Goal: Task Accomplishment & Management: Use online tool/utility

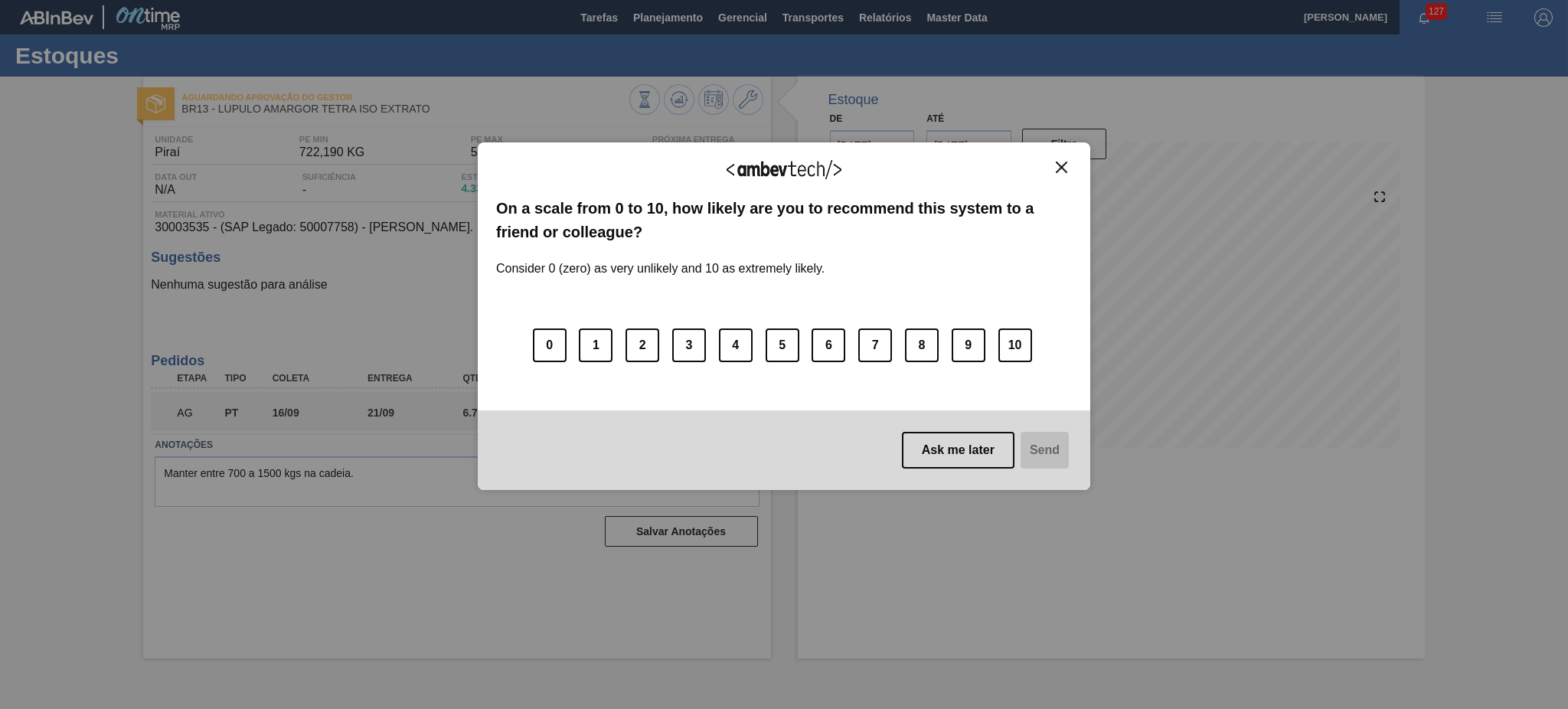
click at [1062, 159] on div "We appreciate your feedback! On a scale from 0 to 10, how likely are you to rec…" at bounding box center [784, 316] width 612 height 347
click at [1062, 167] on img "Close" at bounding box center [1062, 167] width 12 height 12
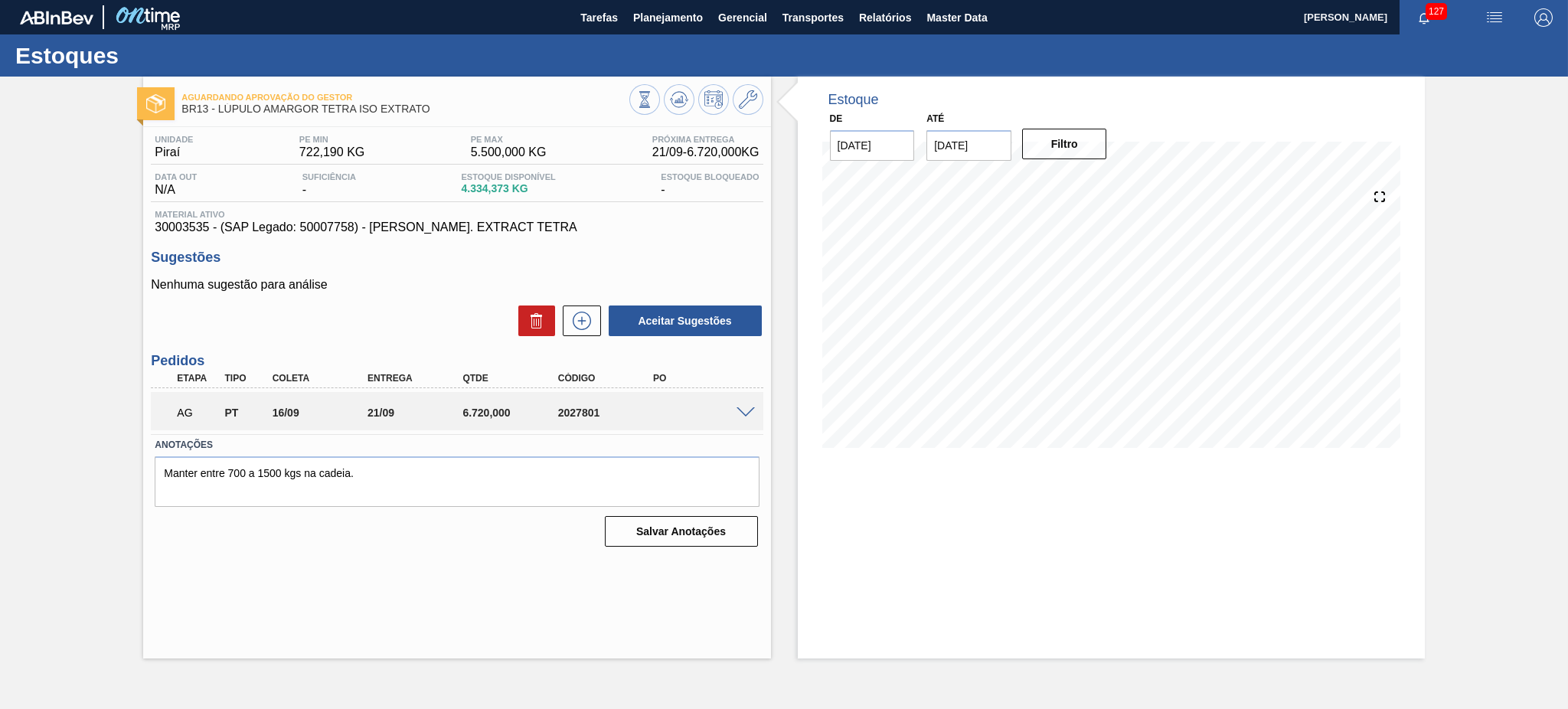
click at [718, 398] on div "AG PT 16/09 21/09 6.720,000 2027801" at bounding box center [453, 411] width 571 height 31
click at [752, 408] on span at bounding box center [745, 413] width 18 height 12
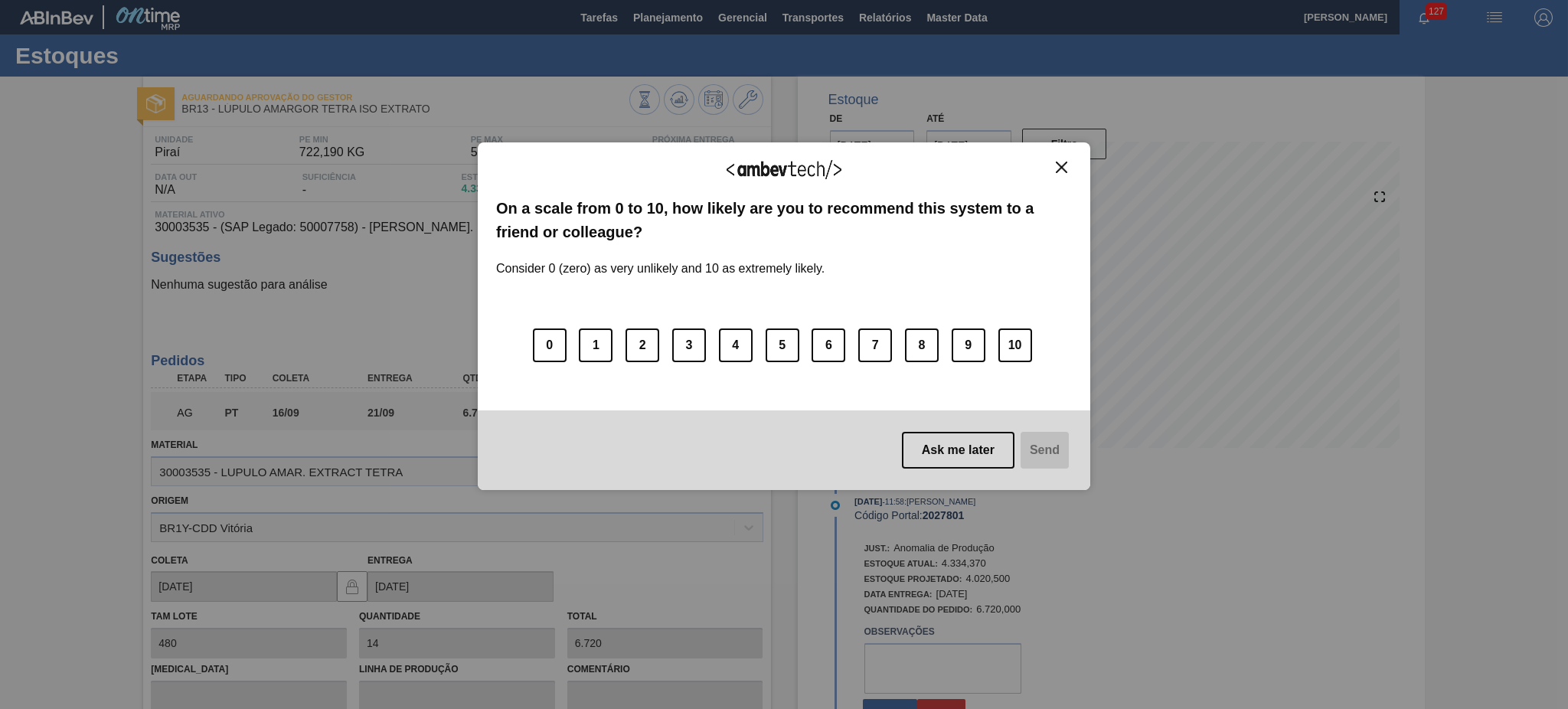
click at [1057, 166] on img "Close" at bounding box center [1062, 167] width 12 height 12
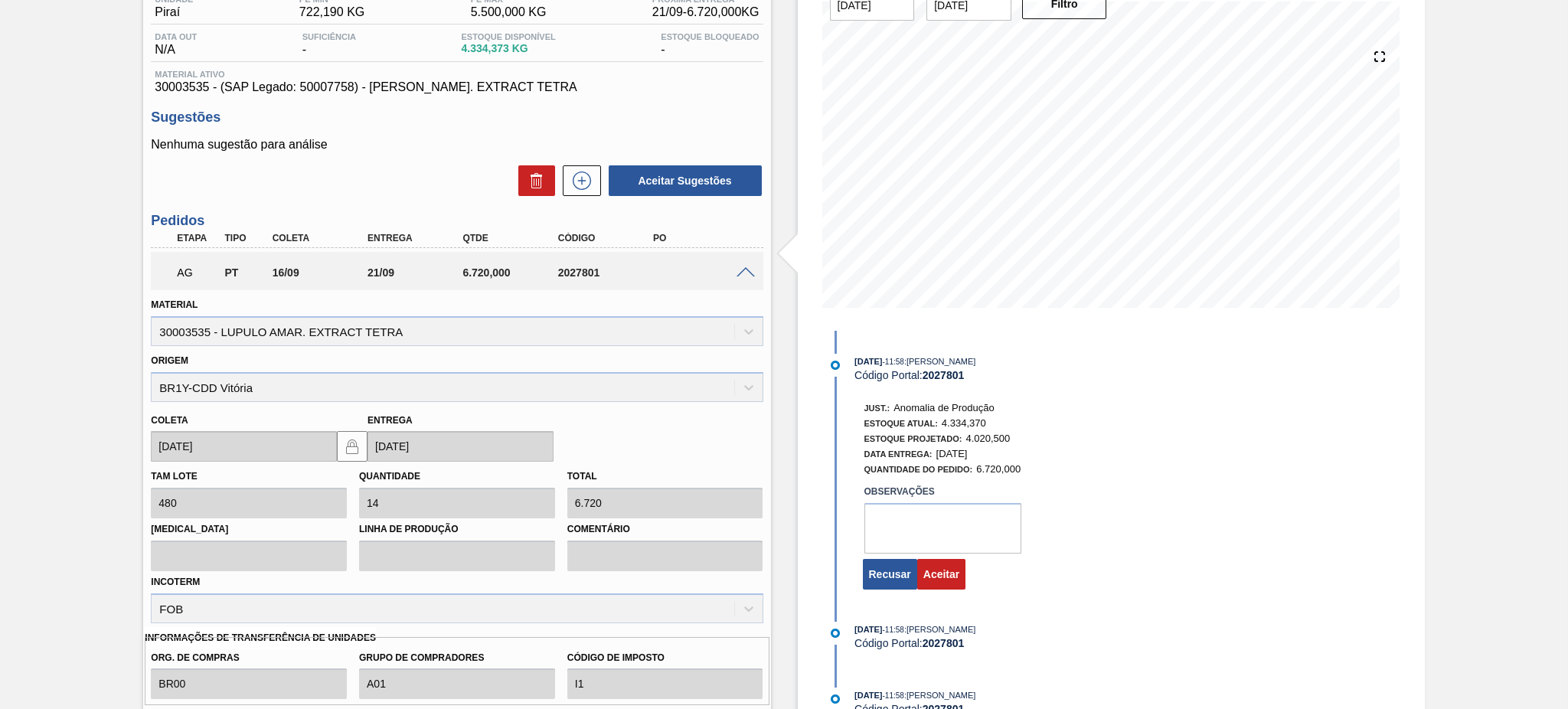
scroll to position [301, 0]
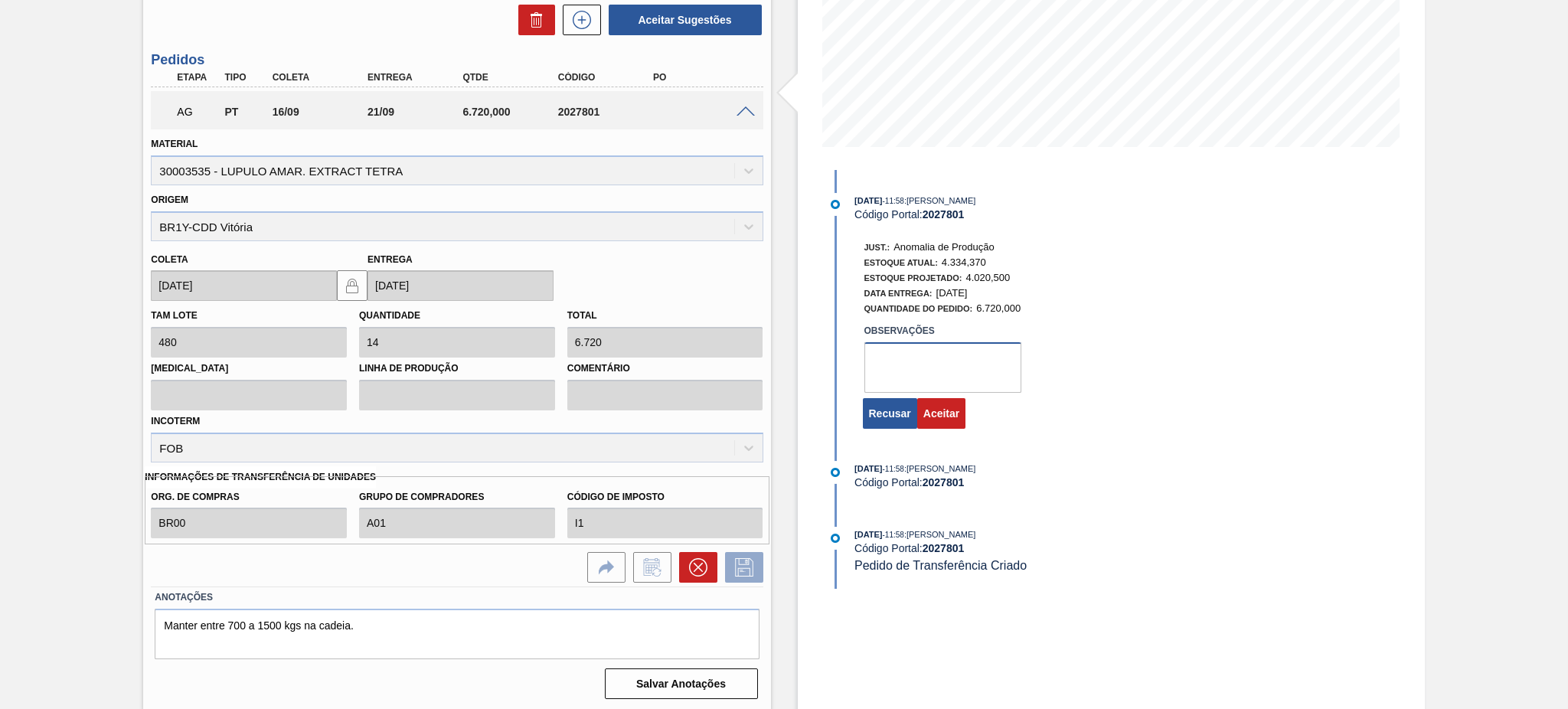
click at [941, 373] on textarea at bounding box center [943, 368] width 157 height 51
type textarea "volume alinhado de projeto"
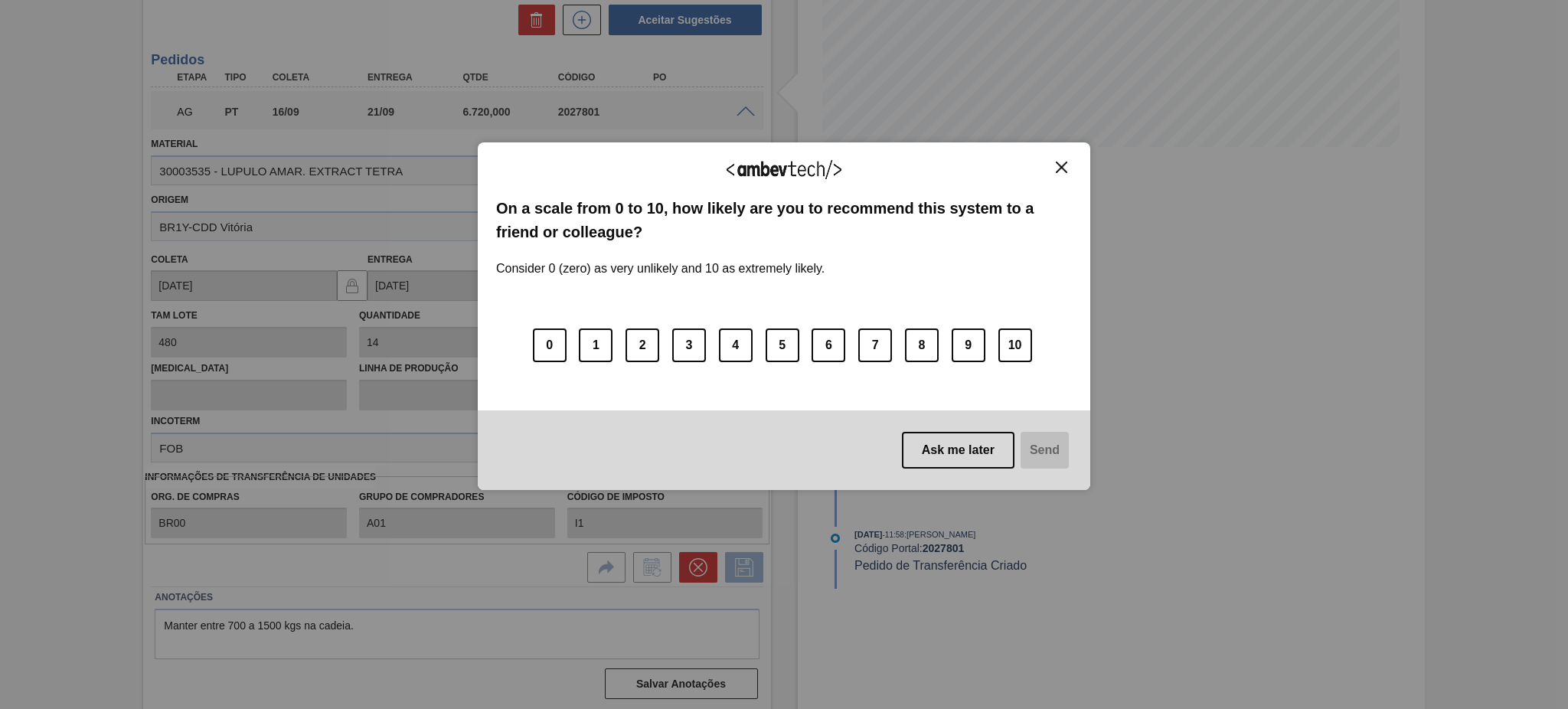
click at [1062, 167] on img "Close" at bounding box center [1062, 167] width 12 height 12
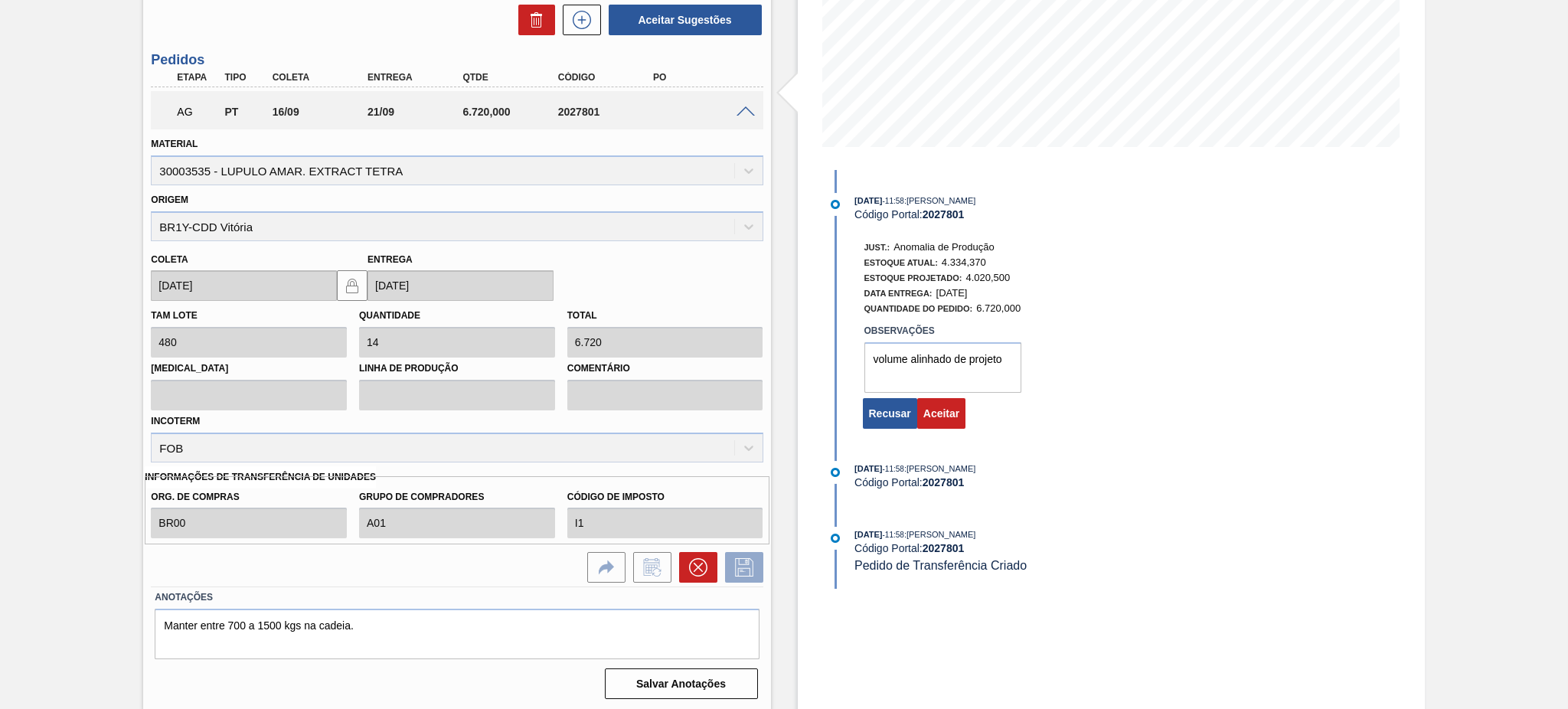
click at [1176, 289] on div "Estoque De [DATE] Até [DATE] Filtro 03/10 Projeção de Estoque 3,545.806 [DOMAIN…" at bounding box center [1112, 244] width 627 height 937
click at [945, 421] on button "Aceitar" at bounding box center [941, 413] width 48 height 31
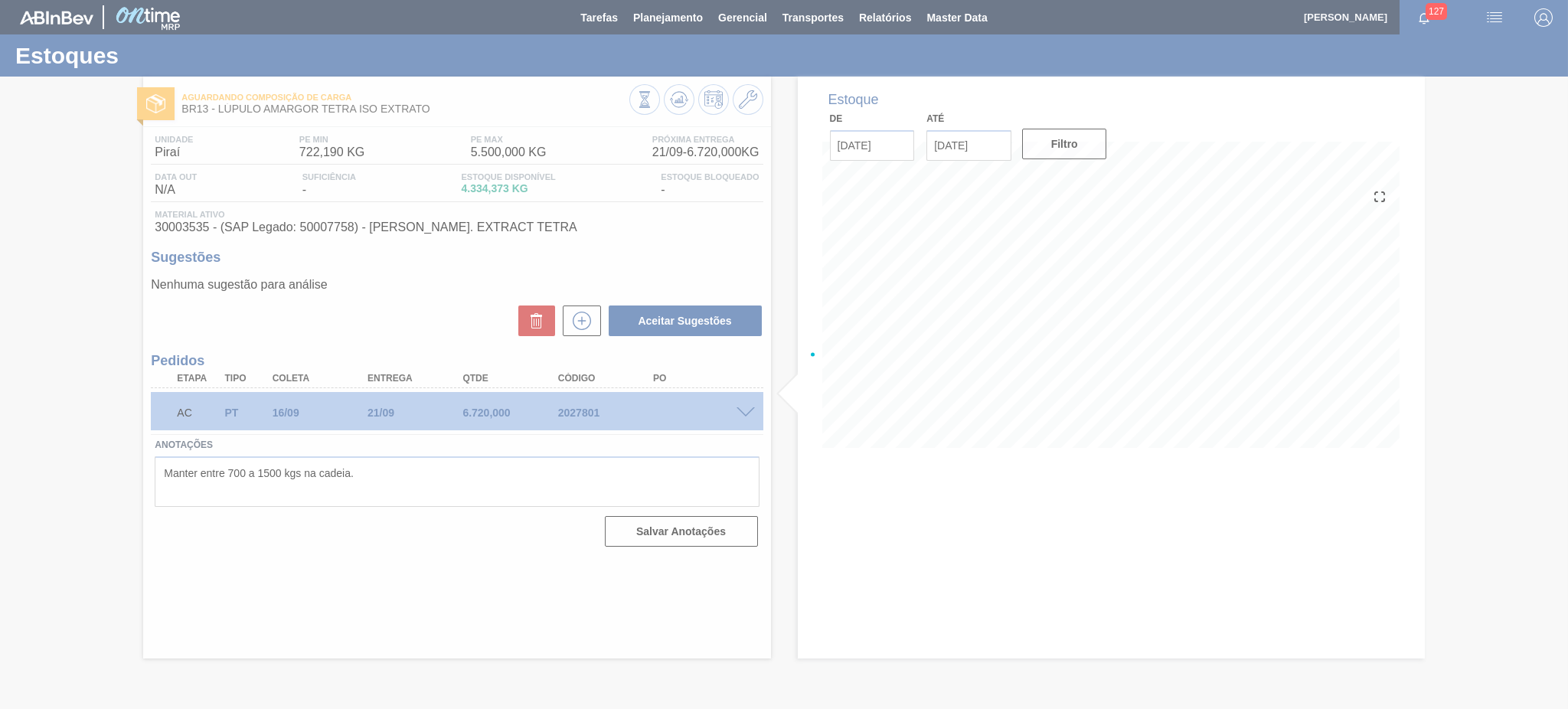
scroll to position [0, 0]
